Goal: Download file/media

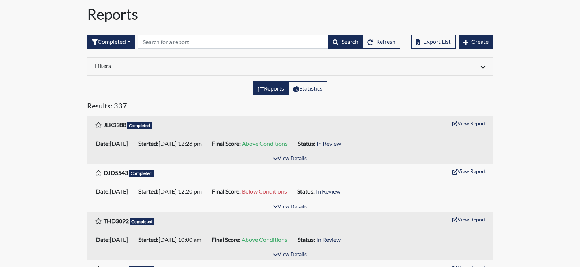
scroll to position [37, 0]
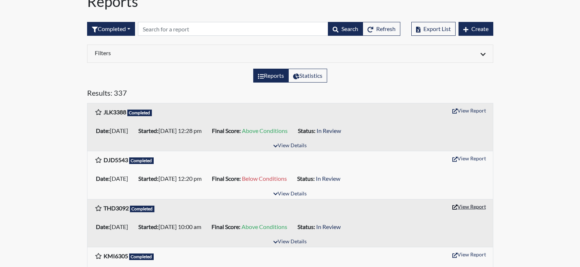
click at [473, 204] on button "View Report" at bounding box center [469, 206] width 40 height 11
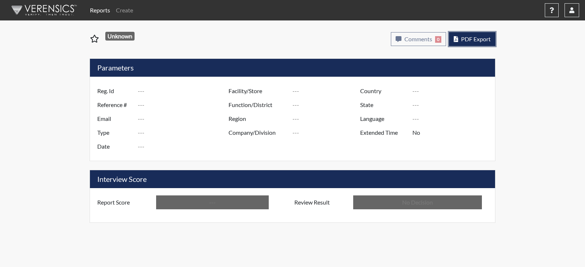
type input "THD3092"
type input "50907"
type input "---"
type input "Corrections Pre-Employment"
type input "Aug 25, 2025"
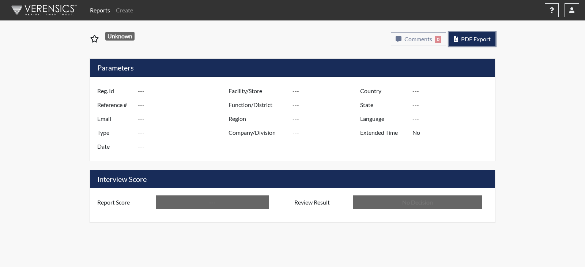
type input "[PERSON_NAME]"
type input "[GEOGRAPHIC_DATA]"
type input "[US_STATE]"
type input "English"
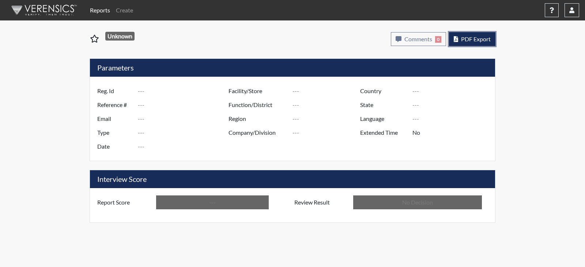
type input "Above Conditions"
type input "In Review"
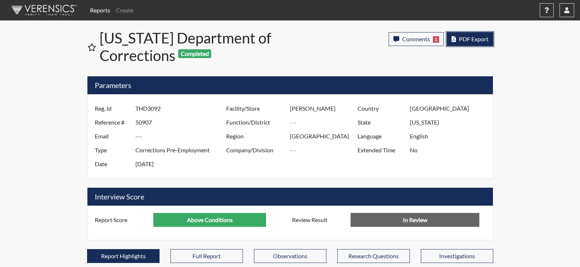
click at [467, 43] on button "PDF Export" at bounding box center [470, 39] width 46 height 14
